Goal: Task Accomplishment & Management: Manage account settings

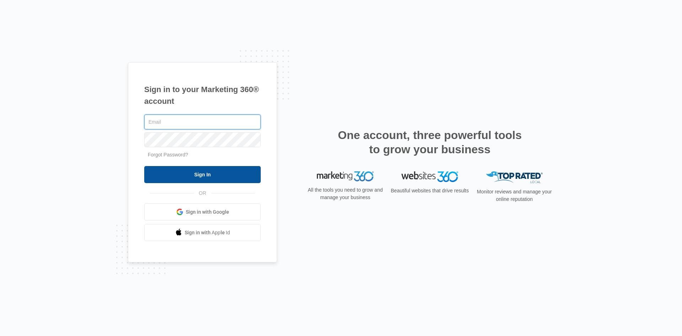
type input "[EMAIL_ADDRESS][DOMAIN_NAME]"
click at [221, 173] on input "Sign In" at bounding box center [202, 174] width 116 height 17
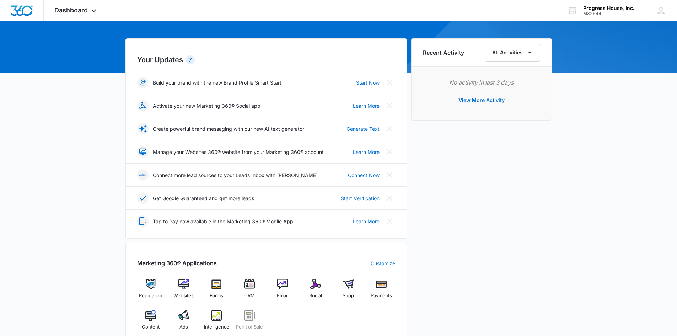
scroll to position [249, 0]
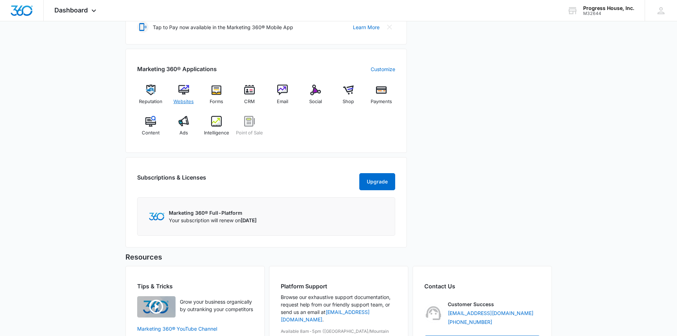
click at [185, 91] on img at bounding box center [183, 90] width 11 height 11
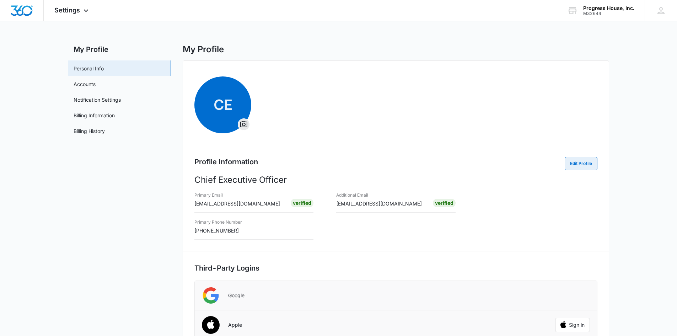
click at [581, 161] on button "Edit Profile" at bounding box center [580, 163] width 33 height 13
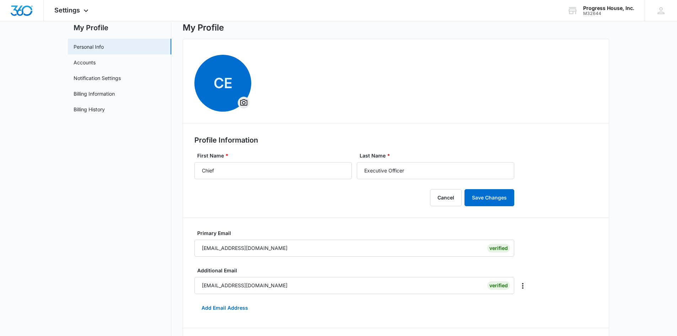
scroll to position [270, 0]
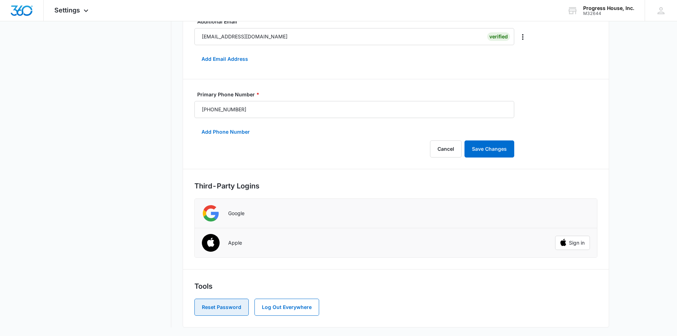
click at [216, 306] on button "Reset Password" at bounding box center [221, 306] width 54 height 17
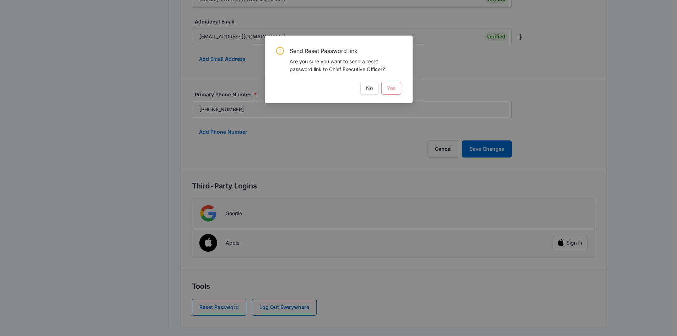
click at [394, 90] on span "Yes" at bounding box center [391, 88] width 9 height 8
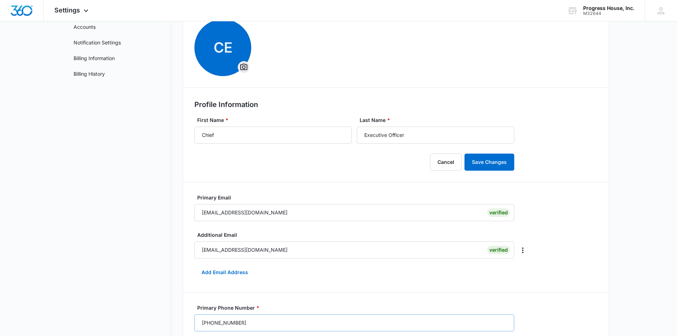
scroll to position [0, 0]
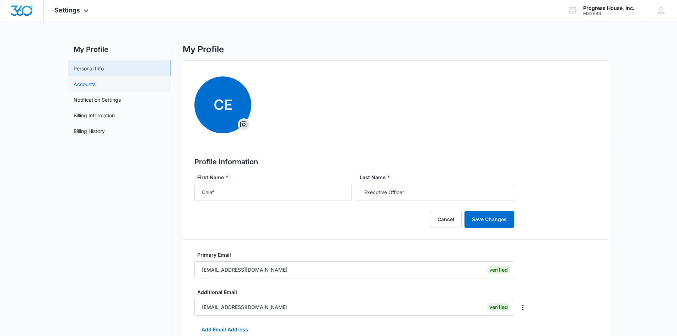
click at [90, 83] on link "Accounts" at bounding box center [85, 83] width 22 height 7
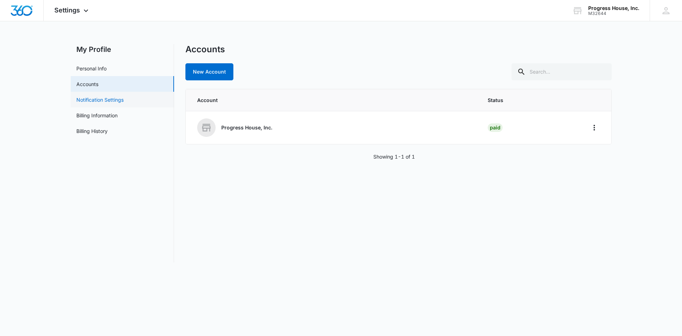
click at [89, 99] on link "Notification Settings" at bounding box center [99, 99] width 47 height 7
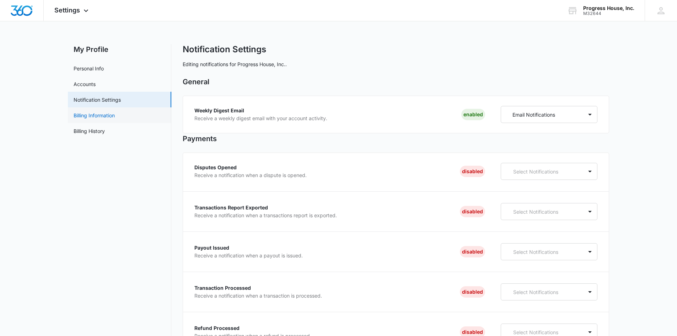
click at [93, 115] on link "Billing Information" at bounding box center [94, 115] width 41 height 7
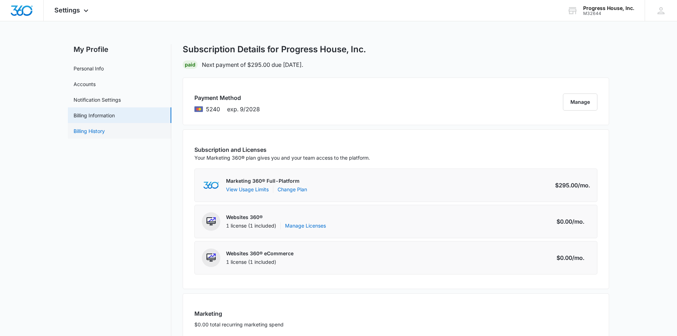
click at [91, 135] on link "Billing History" at bounding box center [89, 130] width 31 height 7
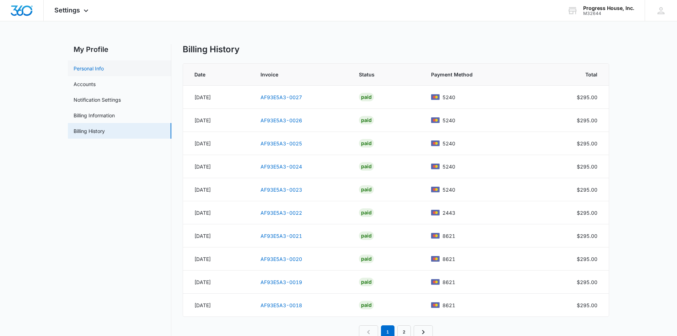
click at [87, 70] on link "Personal Info" at bounding box center [89, 68] width 30 height 7
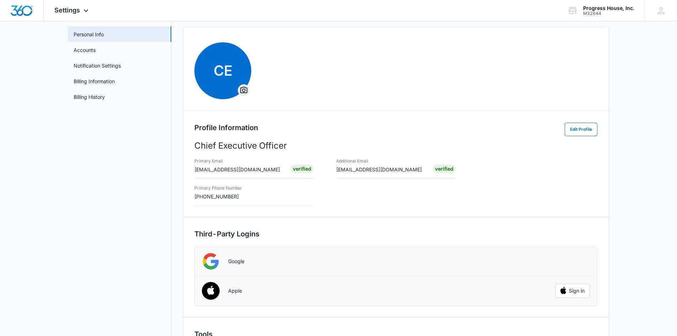
scroll to position [82, 0]
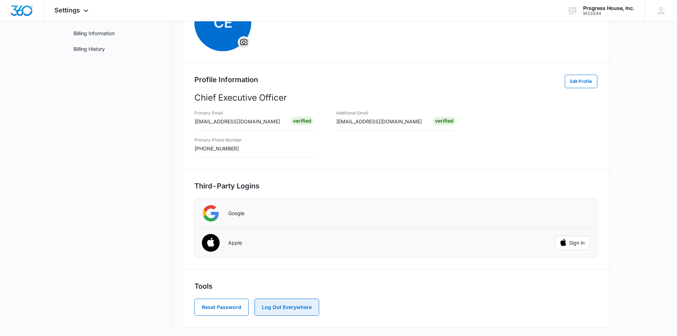
click at [274, 304] on button "Log Out Everywhere" at bounding box center [286, 306] width 65 height 17
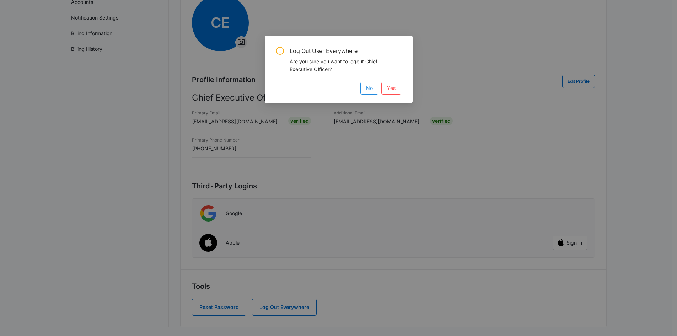
click at [370, 89] on span "No" at bounding box center [369, 88] width 7 height 8
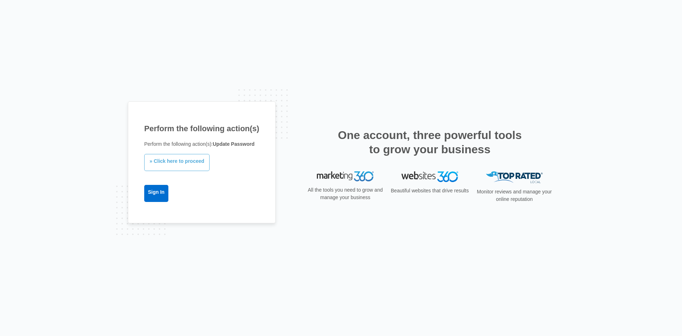
click at [179, 161] on link "» Click here to proceed" at bounding box center [176, 162] width 65 height 17
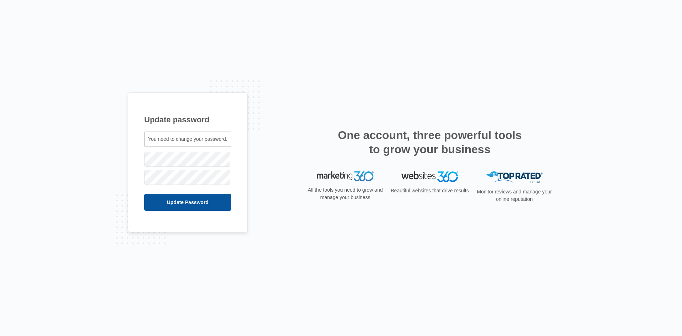
click at [164, 202] on input "Update Password" at bounding box center [187, 202] width 87 height 17
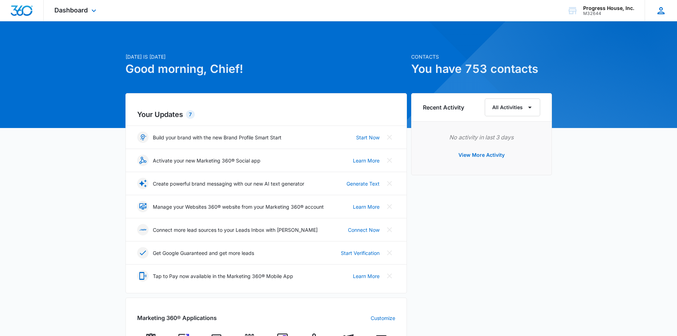
click at [658, 11] on icon at bounding box center [660, 10] width 11 height 11
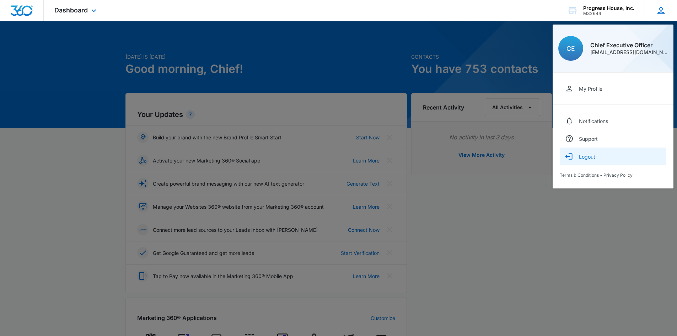
click at [583, 158] on div "Logout" at bounding box center [586, 156] width 16 height 6
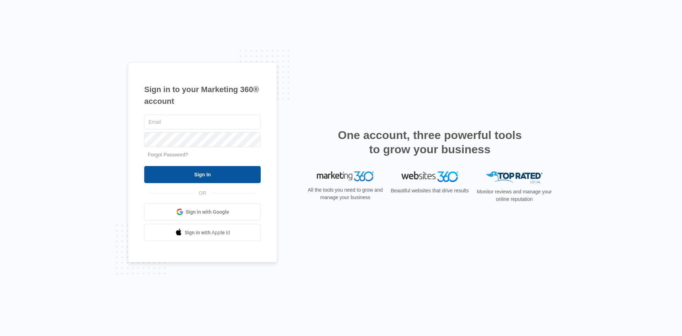
type input "[EMAIL_ADDRESS][DOMAIN_NAME]"
click at [181, 172] on input "Sign In" at bounding box center [202, 174] width 116 height 17
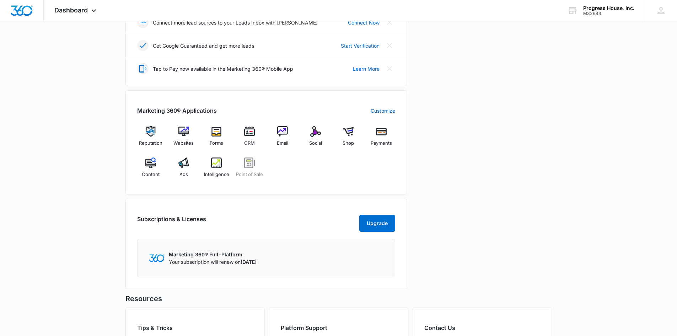
scroll to position [213, 0]
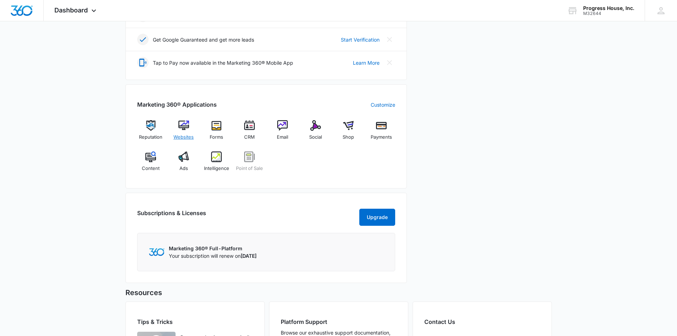
click at [183, 129] on img at bounding box center [183, 125] width 11 height 11
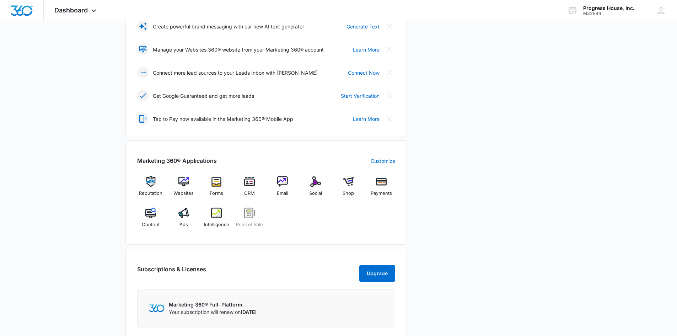
scroll to position [213, 0]
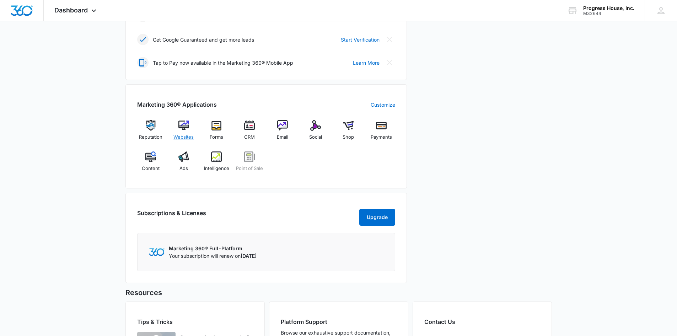
click at [182, 125] on img at bounding box center [183, 125] width 11 height 11
